Goal: Task Accomplishment & Management: Complete application form

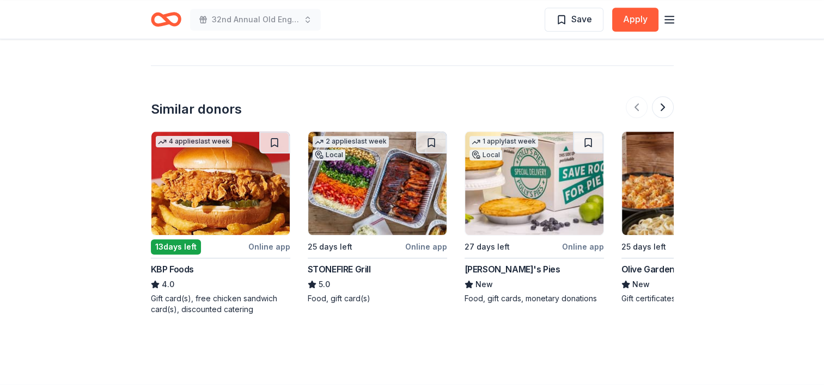
scroll to position [1124, 0]
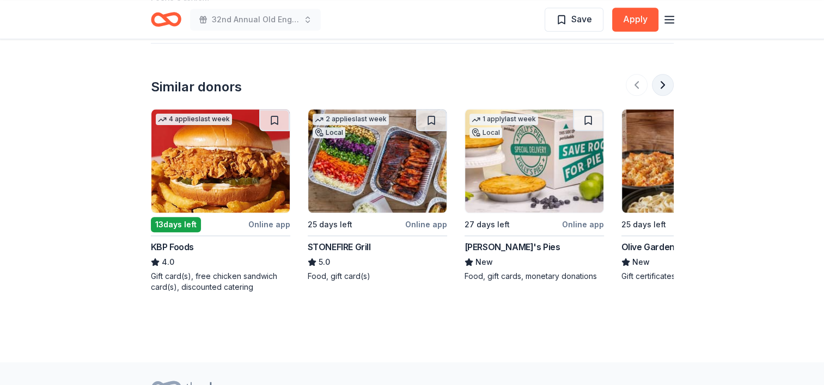
click at [662, 81] on button at bounding box center [663, 85] width 22 height 22
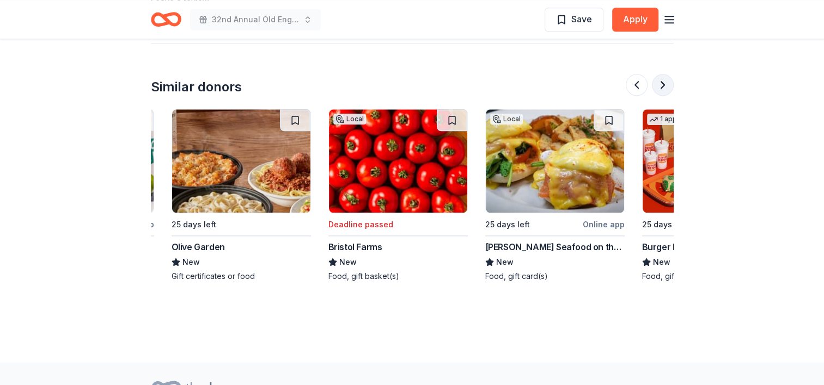
scroll to position [0, 470]
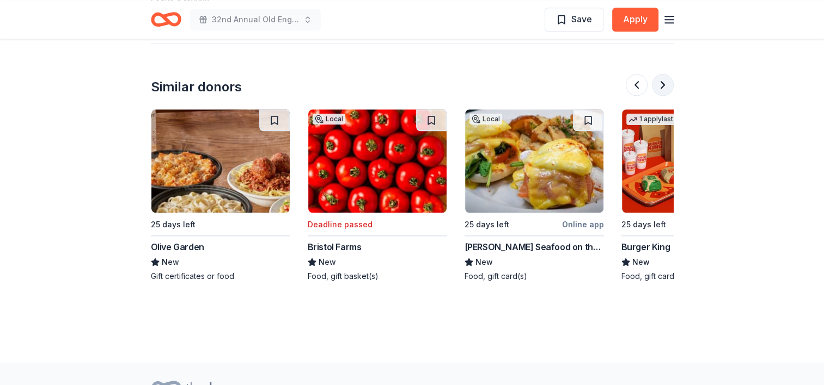
click at [664, 84] on button at bounding box center [663, 85] width 22 height 22
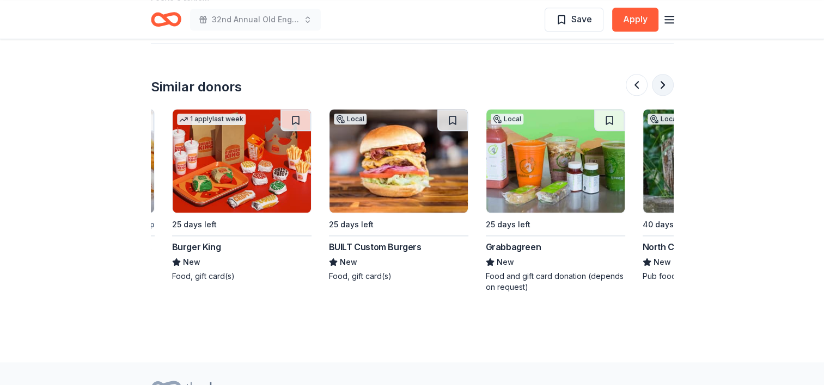
scroll to position [0, 941]
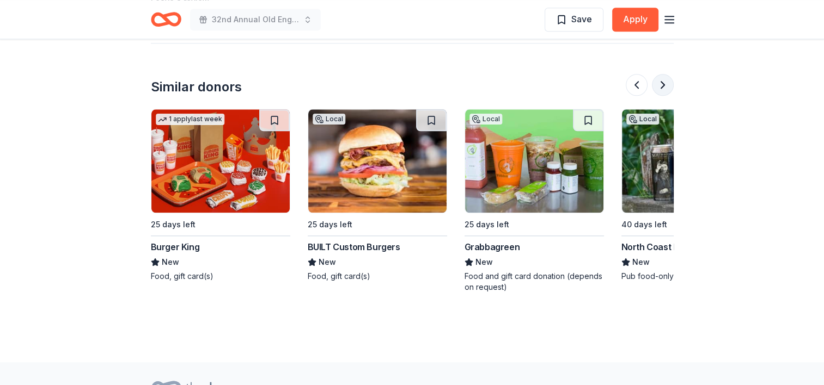
click at [664, 84] on button at bounding box center [663, 85] width 22 height 22
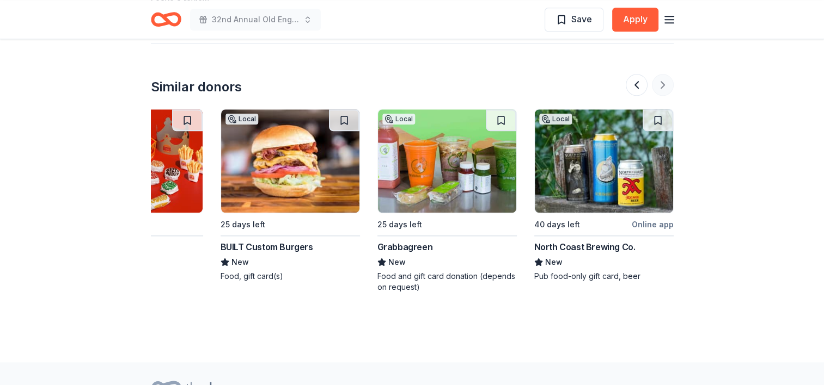
click at [664, 84] on div at bounding box center [649, 85] width 48 height 22
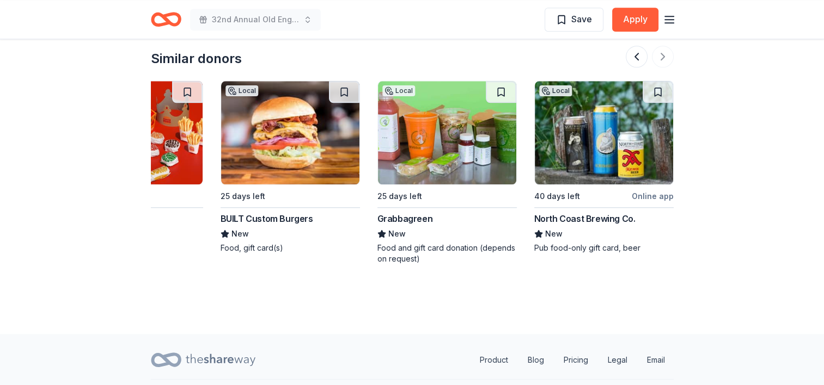
scroll to position [1179, 0]
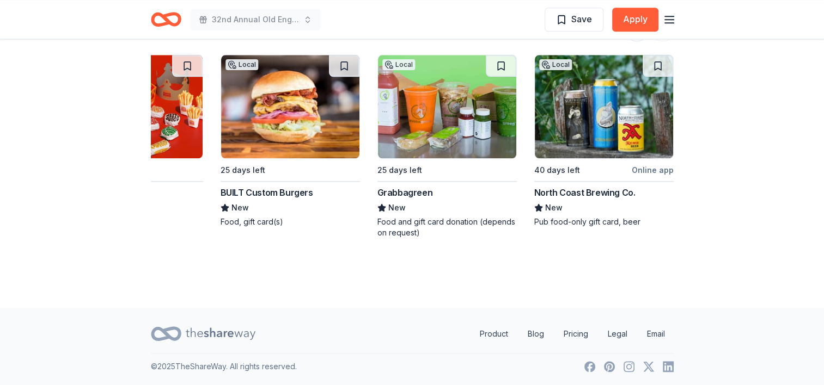
click at [156, 111] on img at bounding box center [133, 106] width 138 height 103
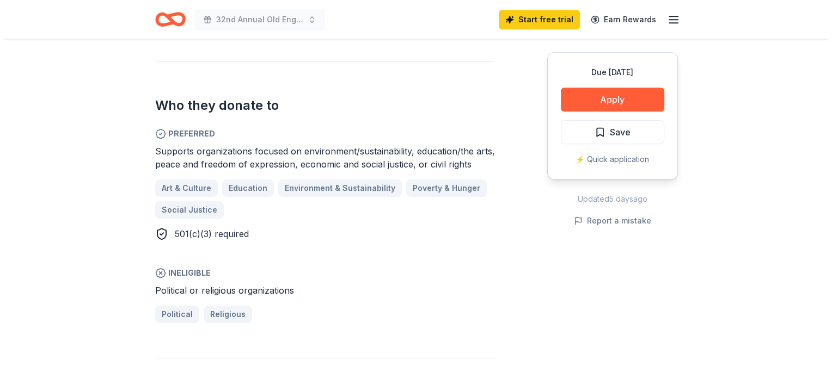
scroll to position [525, 0]
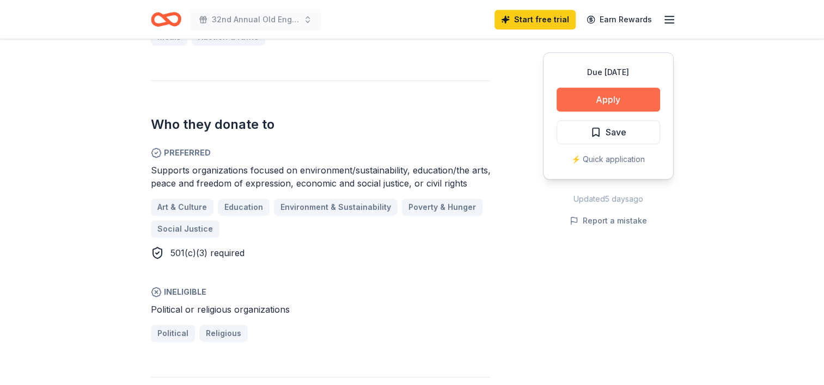
click at [618, 102] on button "Apply" at bounding box center [607, 100] width 103 height 24
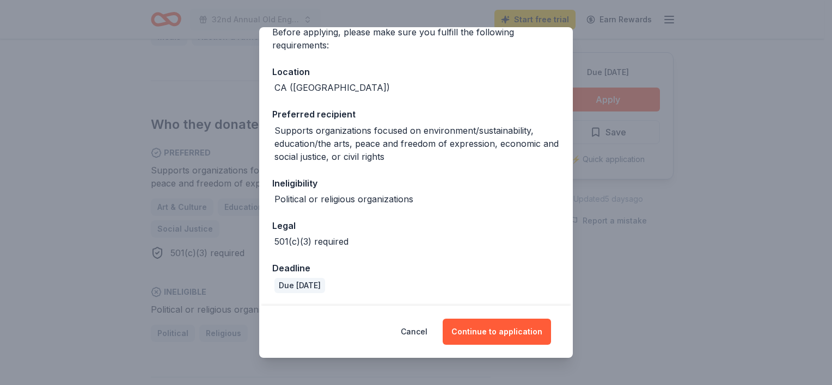
scroll to position [0, 0]
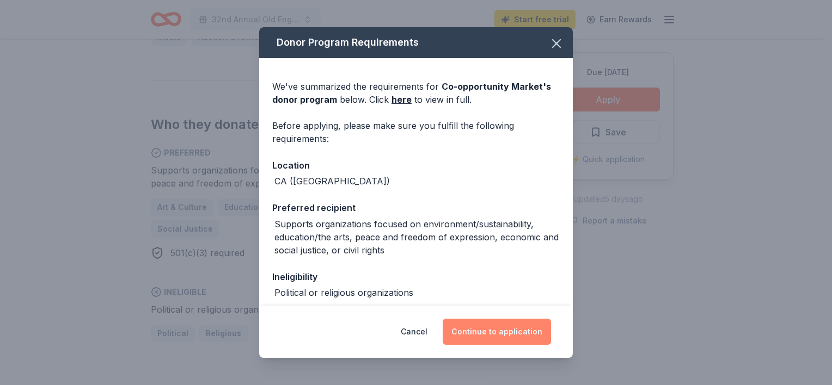
click at [508, 332] on button "Continue to application" at bounding box center [497, 332] width 108 height 26
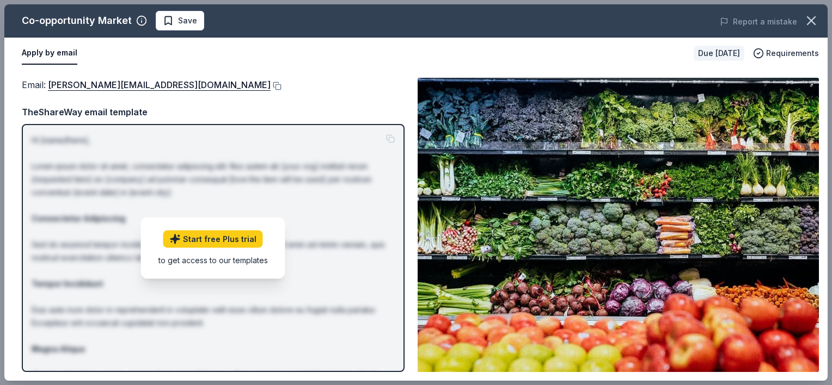
click at [303, 77] on div "Email : Cindy@coopportunity.com Email : Cindy@coopportunity.com TheShareWay ema…" at bounding box center [415, 225] width 823 height 312
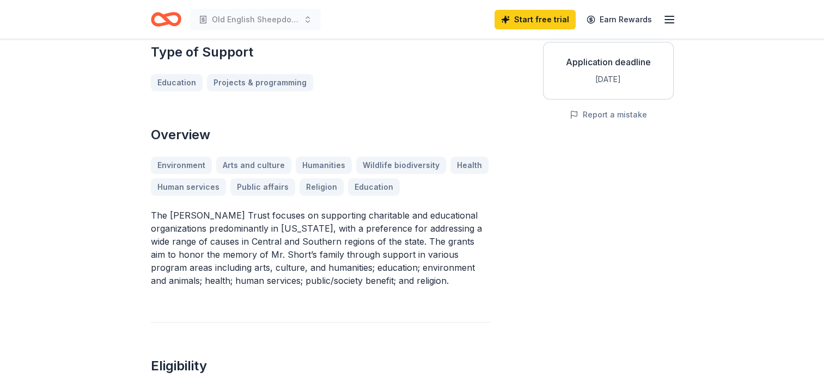
scroll to position [218, 0]
